Goal: Task Accomplishment & Management: Use online tool/utility

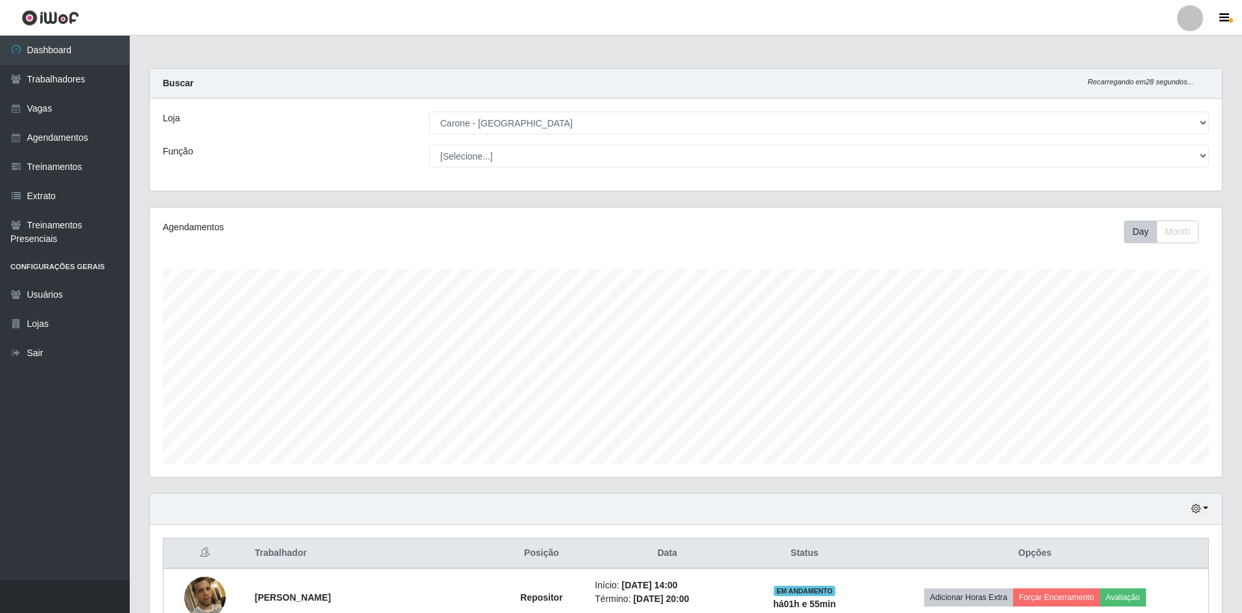
select select "505"
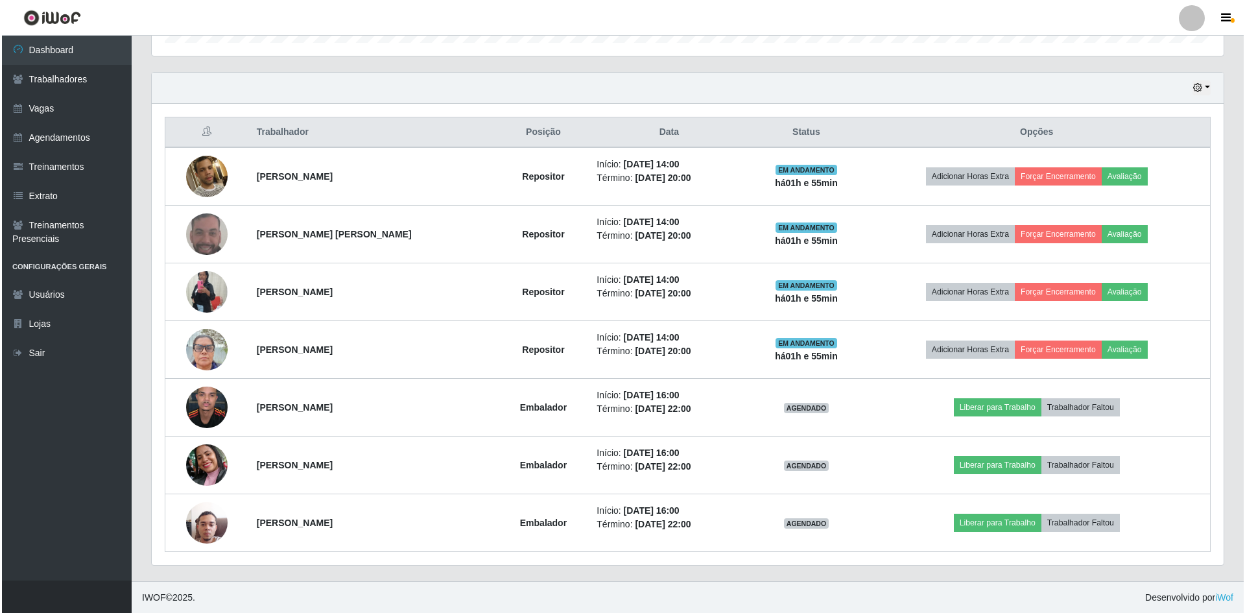
scroll to position [269, 1072]
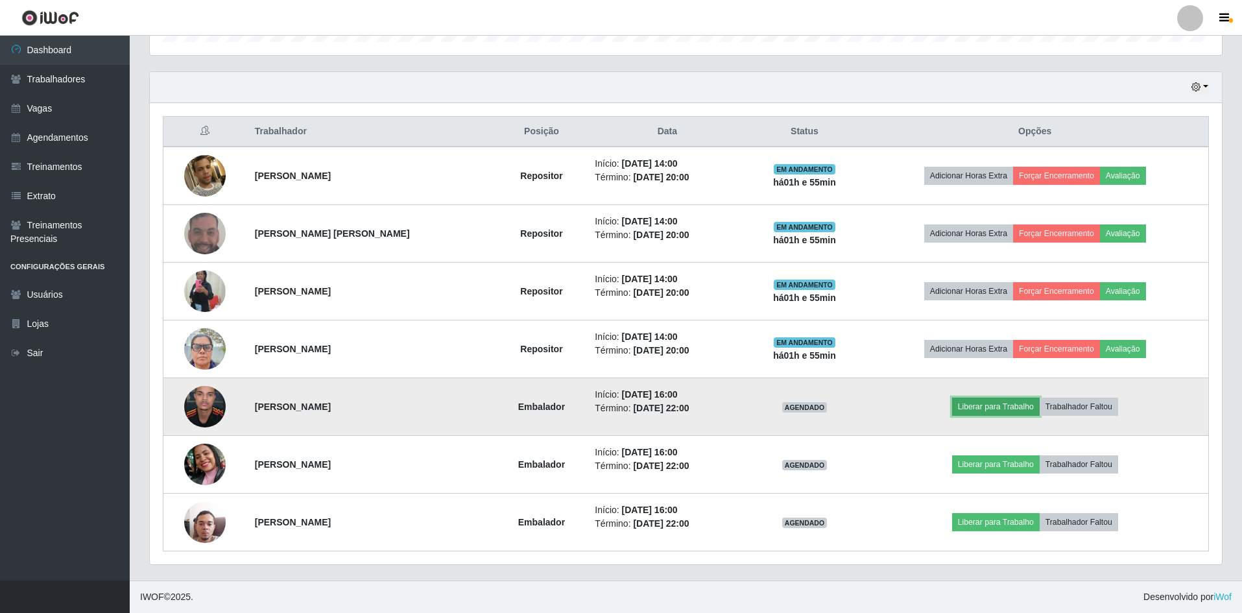
click at [975, 413] on button "Liberar para Trabalho" at bounding box center [996, 407] width 88 height 18
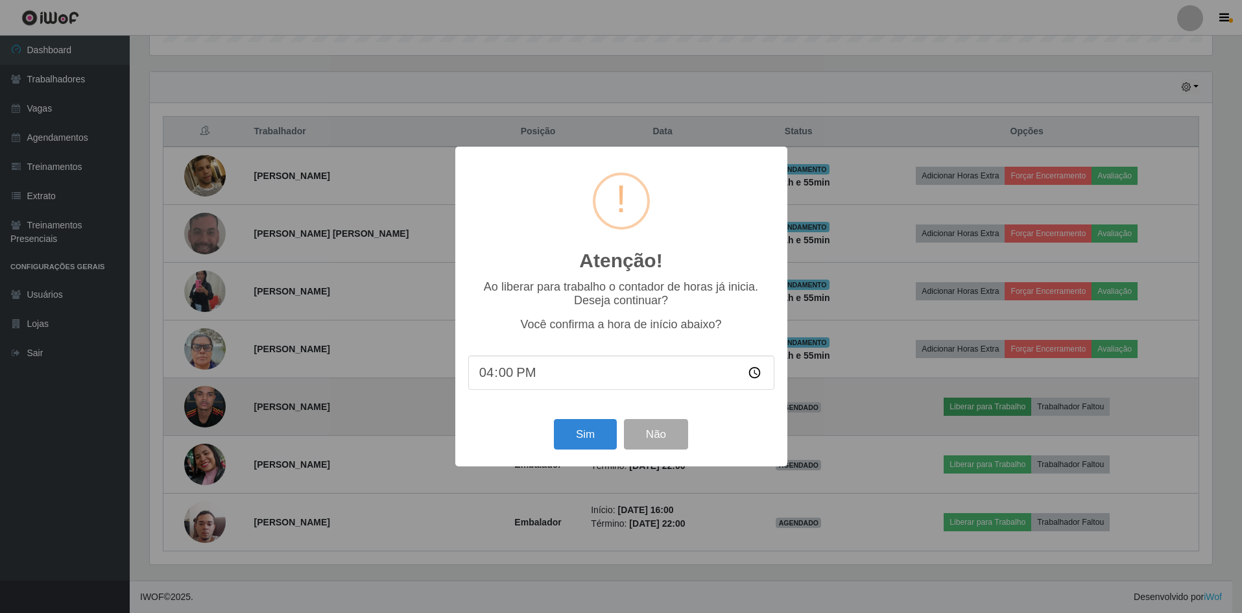
scroll to position [269, 1066]
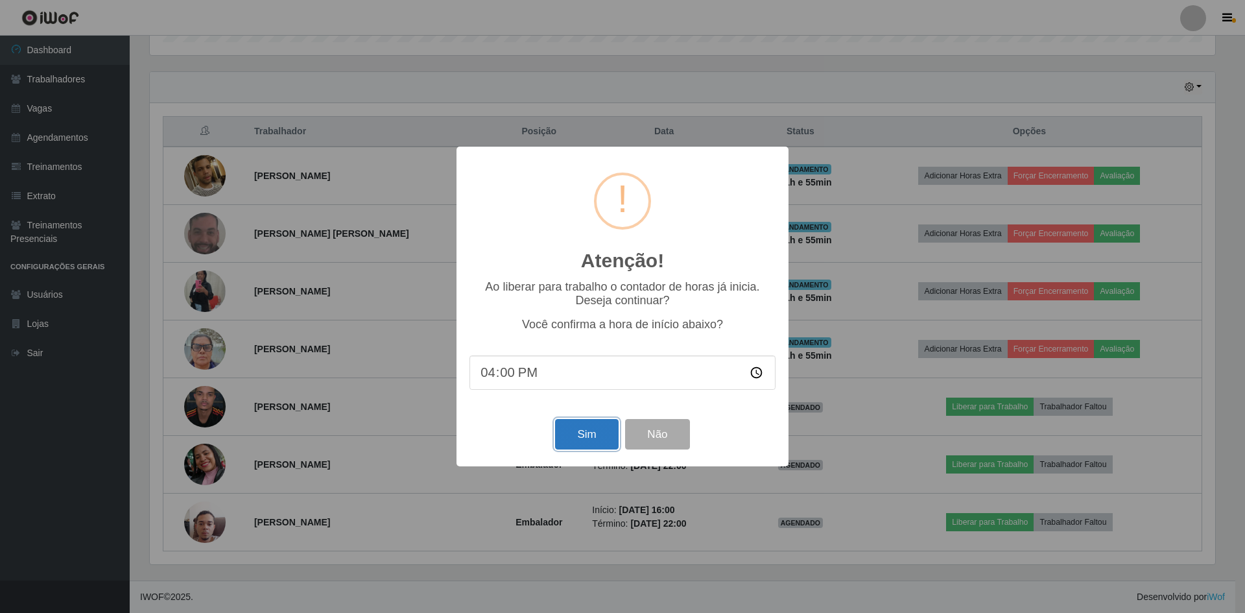
click at [586, 445] on button "Sim" at bounding box center [586, 434] width 63 height 30
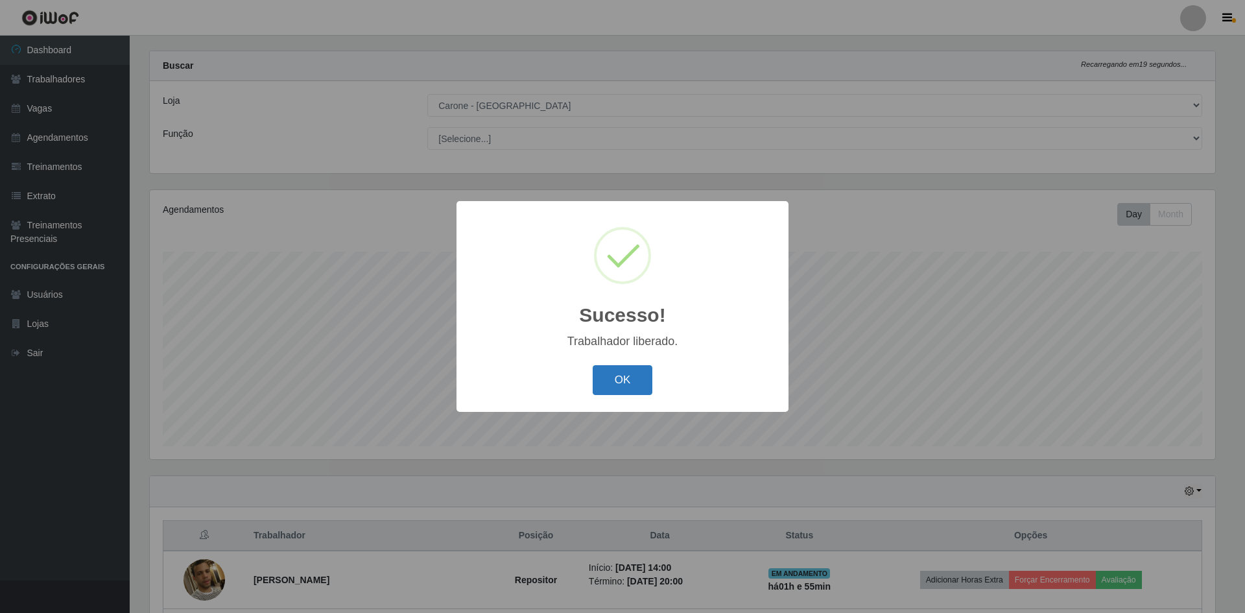
click at [599, 381] on button "OK" at bounding box center [623, 380] width 60 height 30
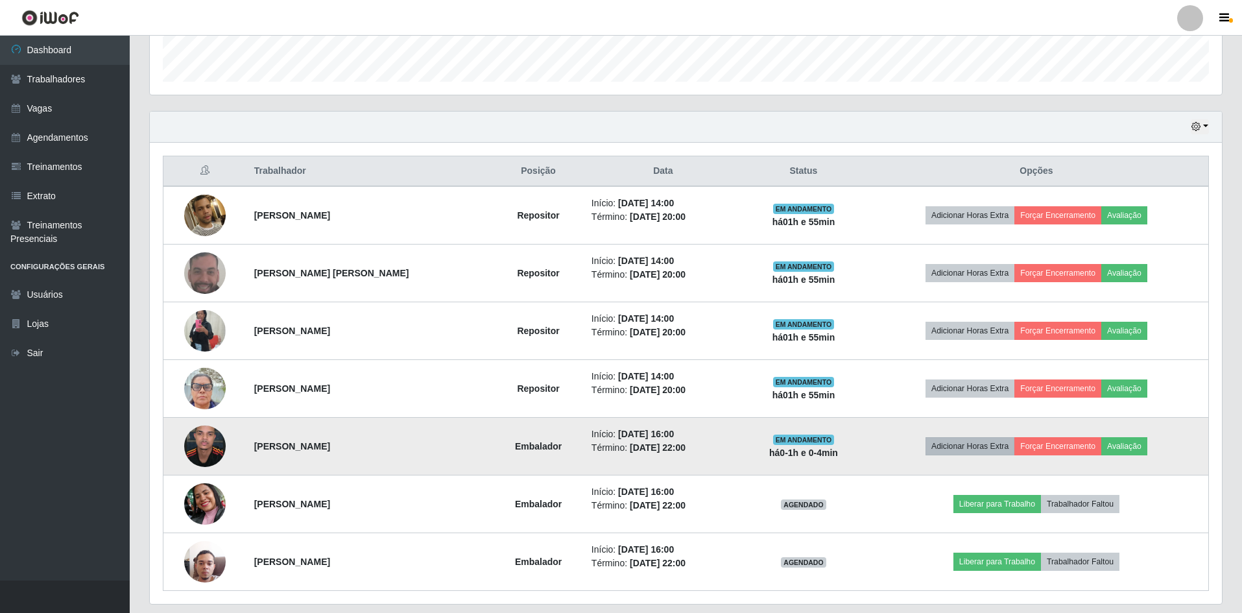
scroll to position [422, 0]
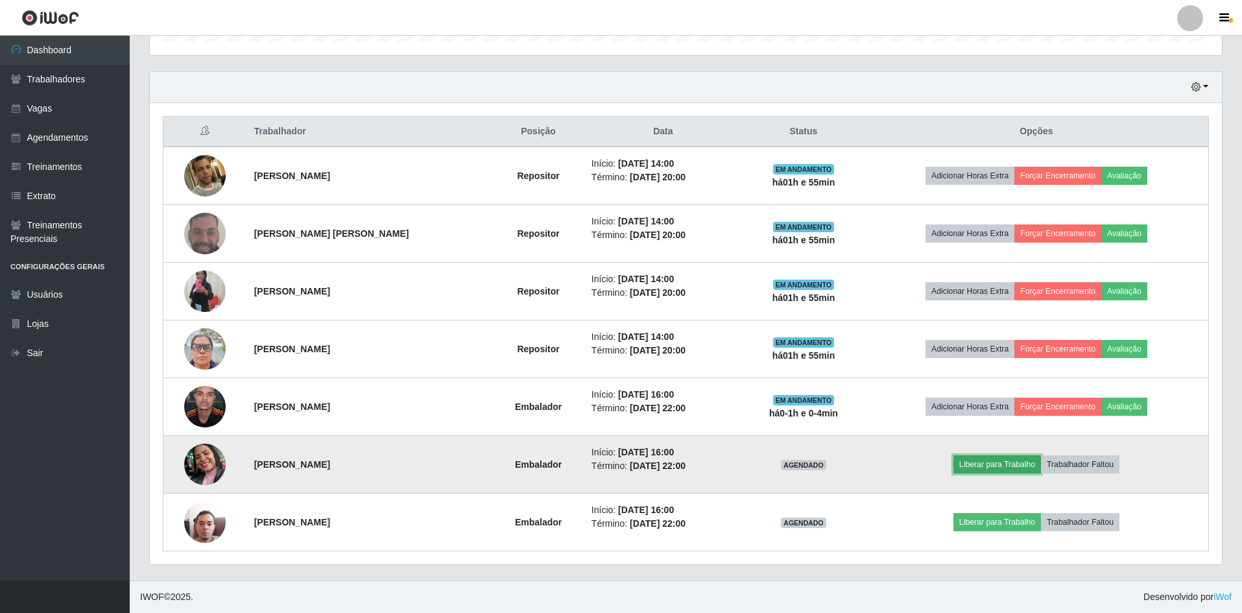
click at [994, 466] on button "Liberar para Trabalho" at bounding box center [998, 464] width 88 height 18
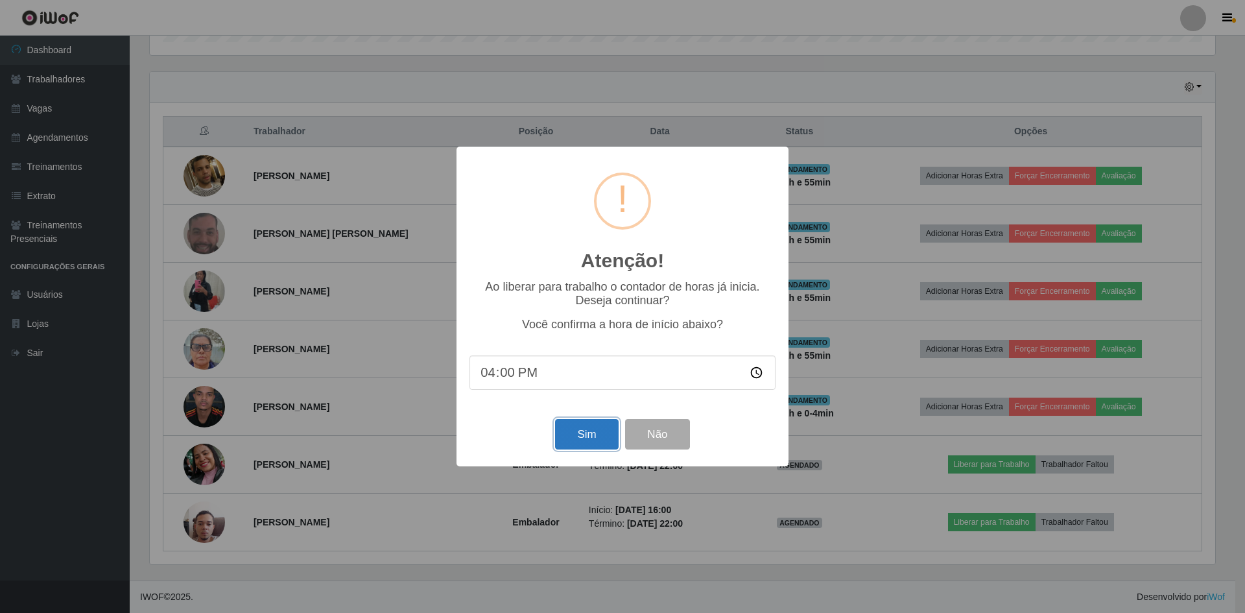
click at [603, 438] on button "Sim" at bounding box center [586, 434] width 63 height 30
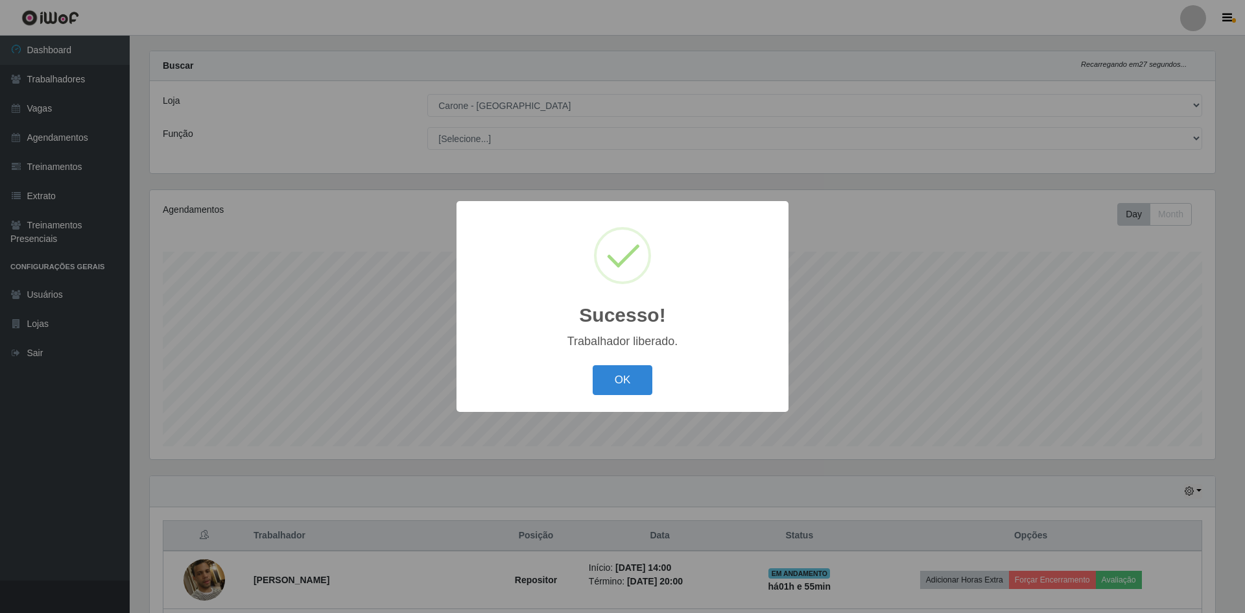
click at [632, 396] on div "OK Cancel" at bounding box center [623, 379] width 306 height 37
click at [642, 386] on button "OK" at bounding box center [623, 380] width 60 height 30
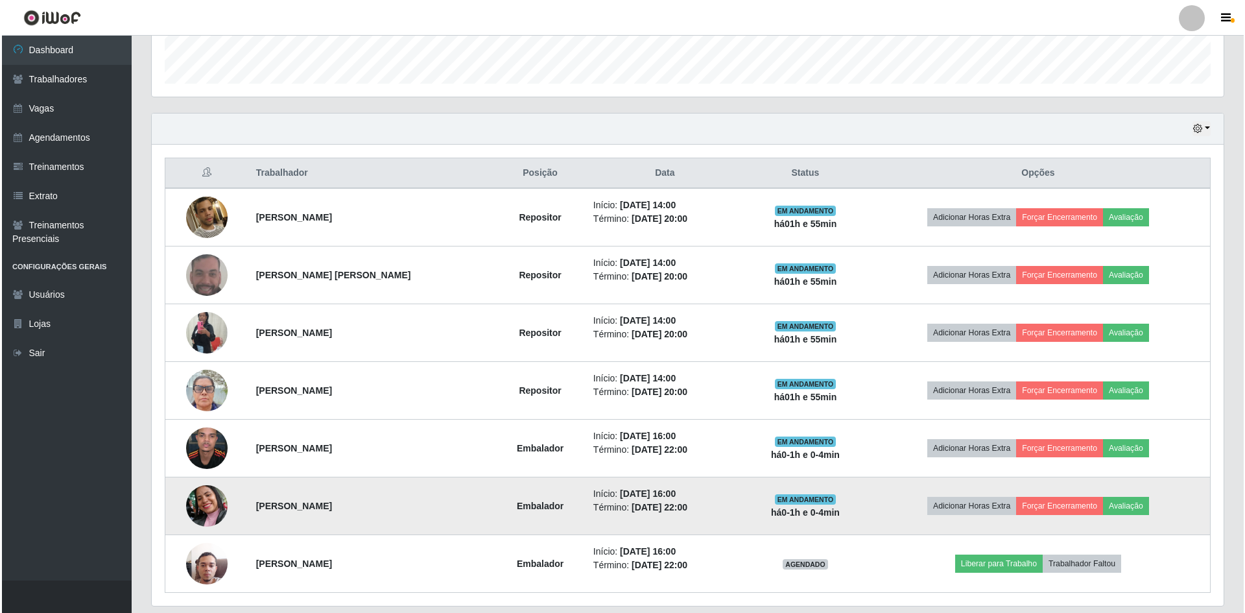
scroll to position [422, 0]
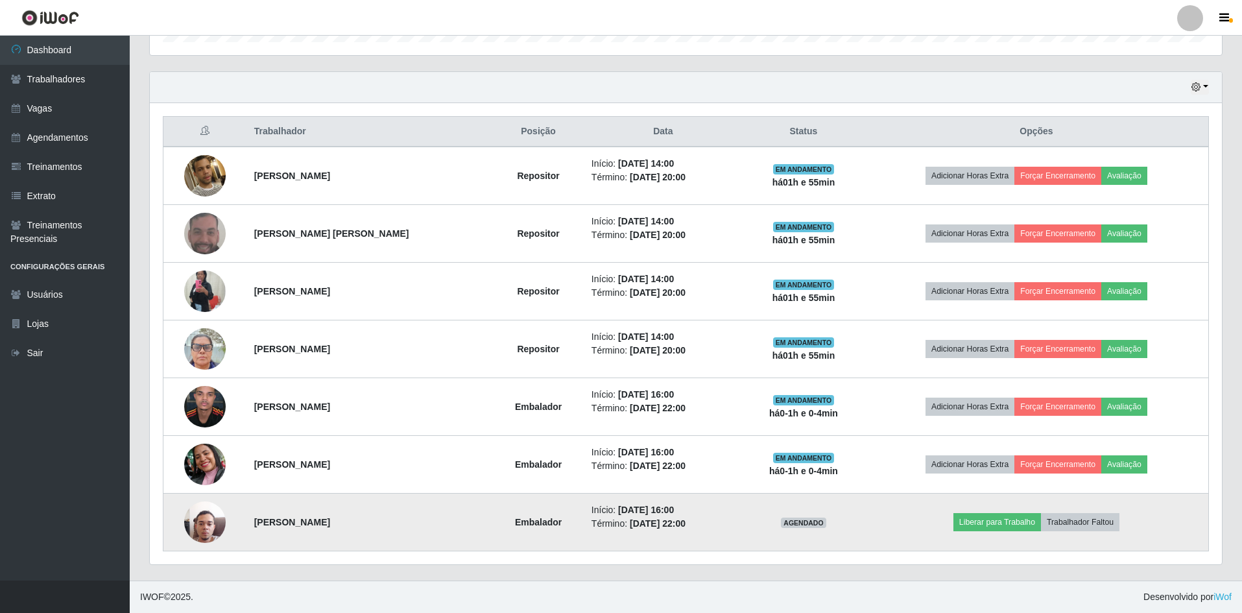
click at [991, 538] on td "Liberar para Trabalho Trabalhador Faltou" at bounding box center [1037, 523] width 344 height 58
click at [993, 523] on button "Liberar para Trabalho" at bounding box center [998, 522] width 88 height 18
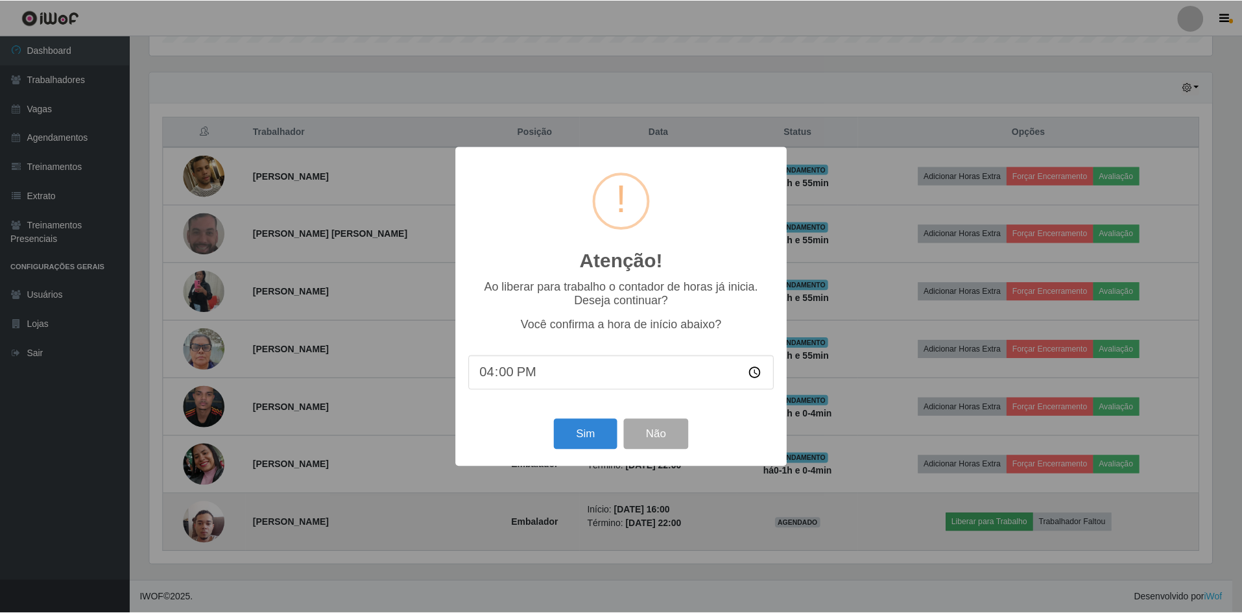
scroll to position [269, 1066]
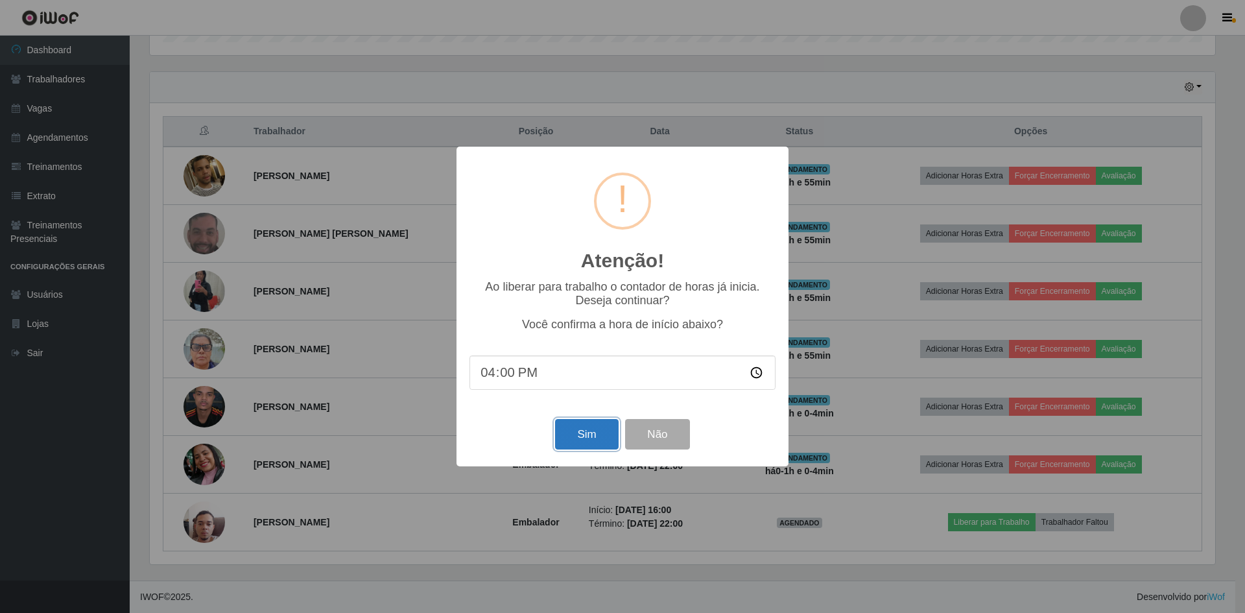
click at [610, 442] on button "Sim" at bounding box center [586, 434] width 63 height 30
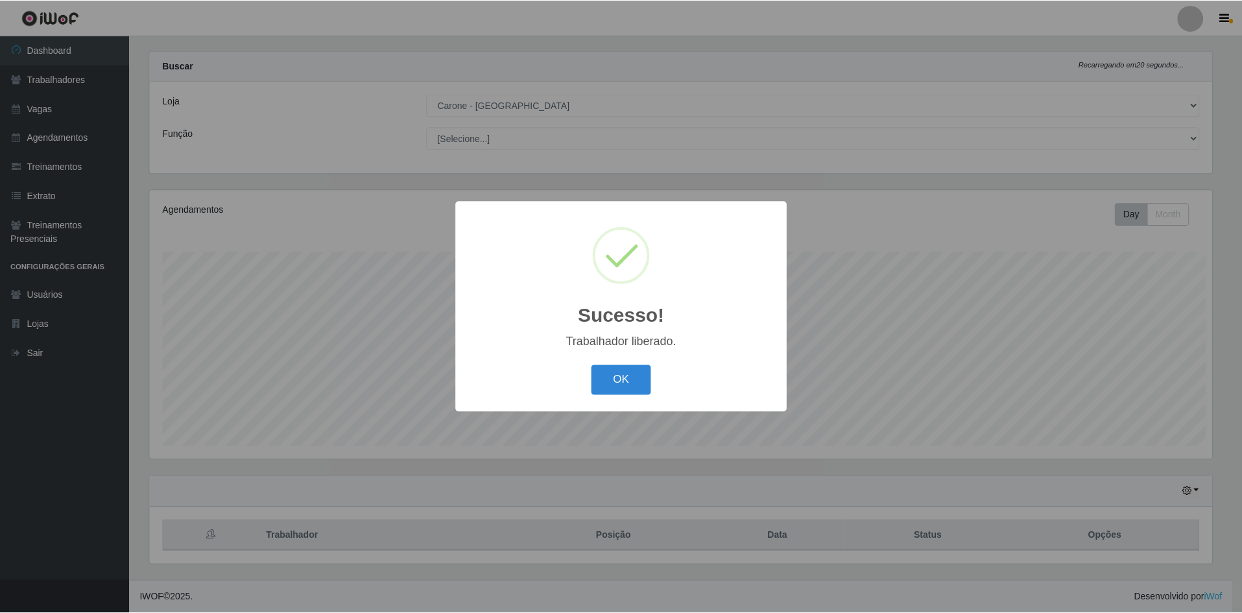
scroll to position [0, 0]
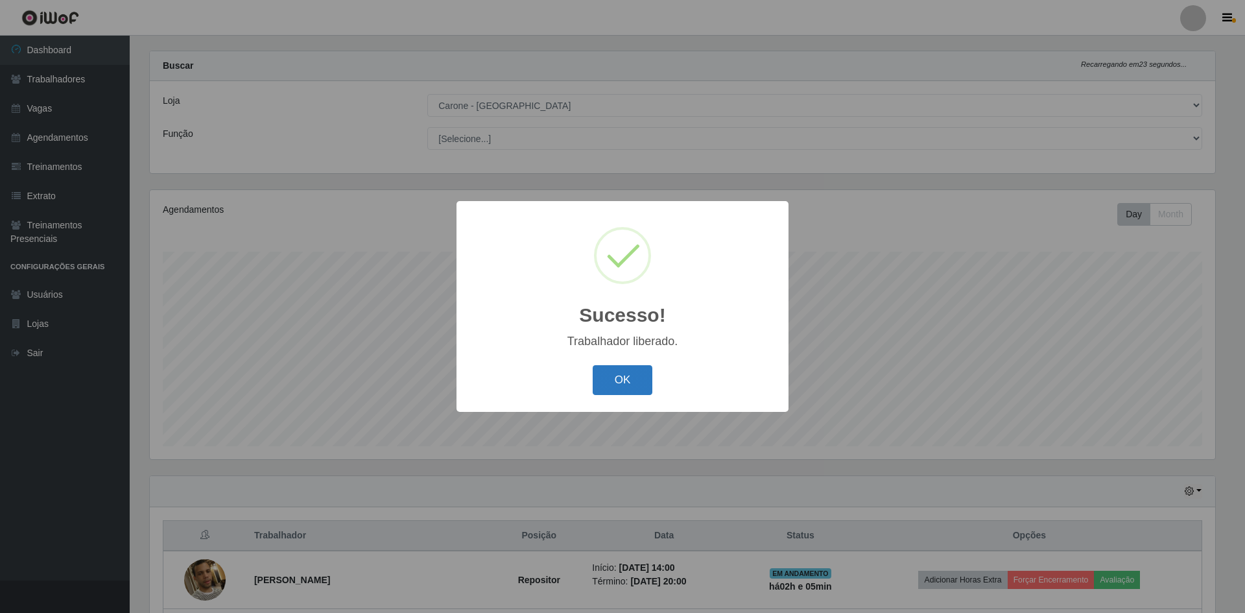
click at [625, 386] on button "OK" at bounding box center [623, 380] width 60 height 30
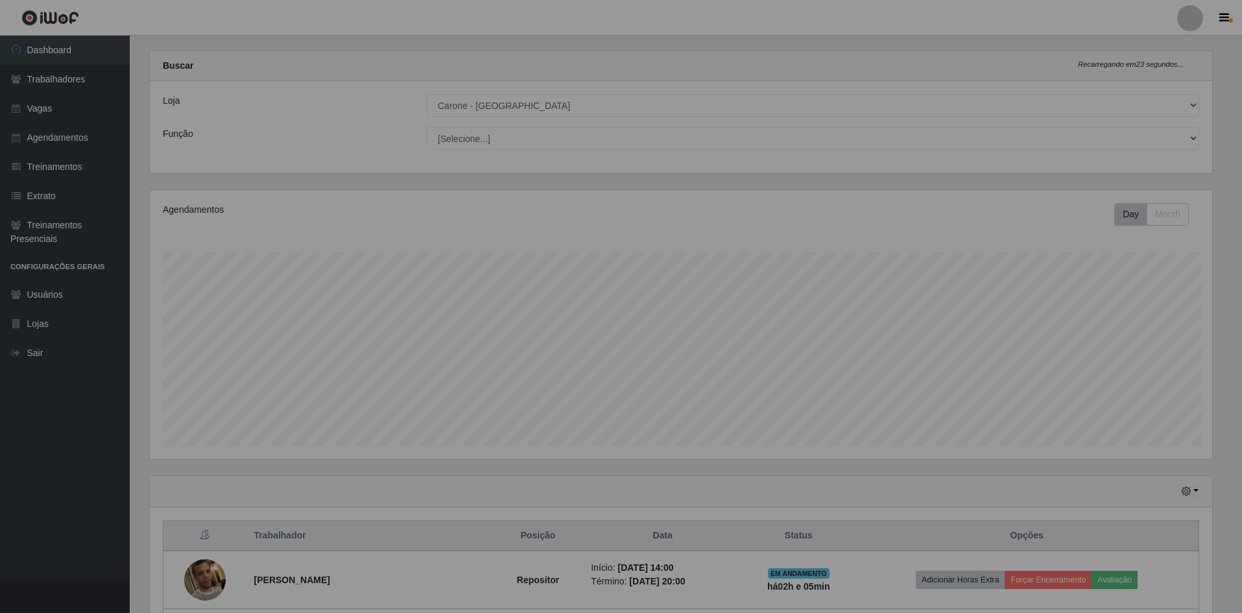
scroll to position [269, 1072]
